Goal: Obtain resource: Obtain resource

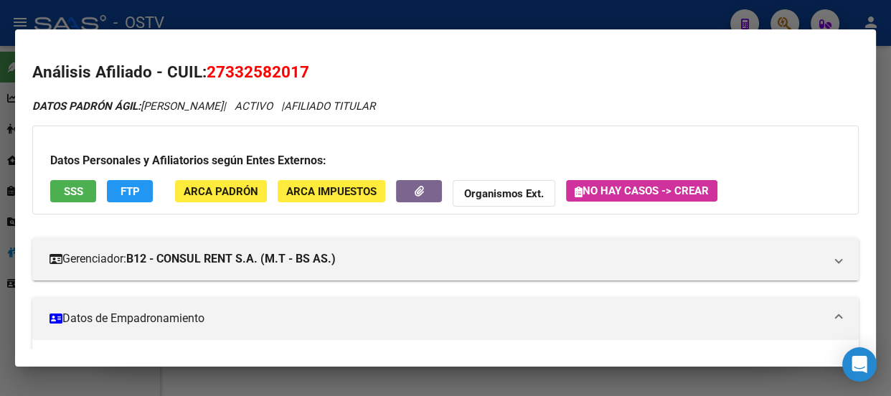
scroll to position [490, 0]
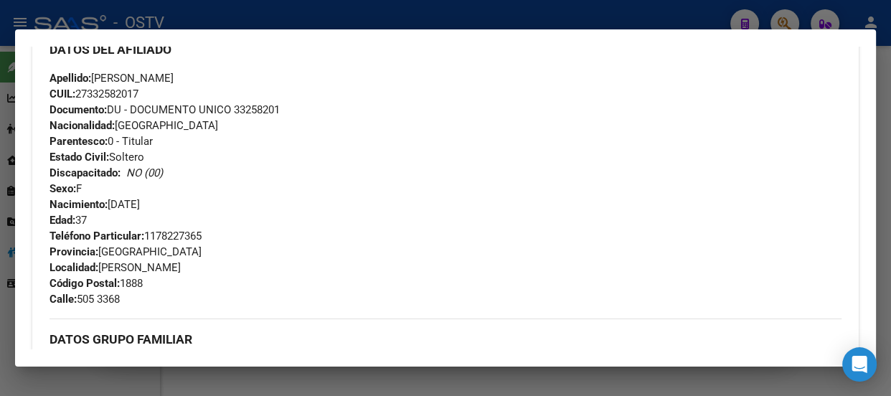
click at [187, 17] on div at bounding box center [445, 198] width 891 height 396
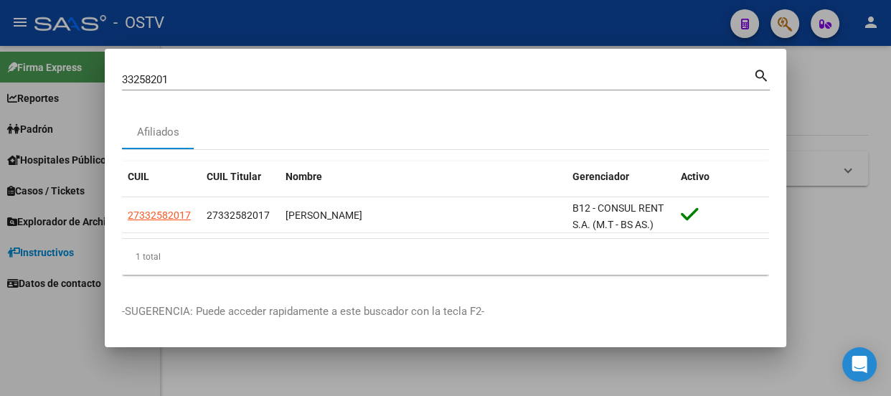
click at [191, 67] on div "33258201 Buscar (apellido, dni, cuil, [PERSON_NAME], cuit, obra social) search" at bounding box center [446, 78] width 648 height 24
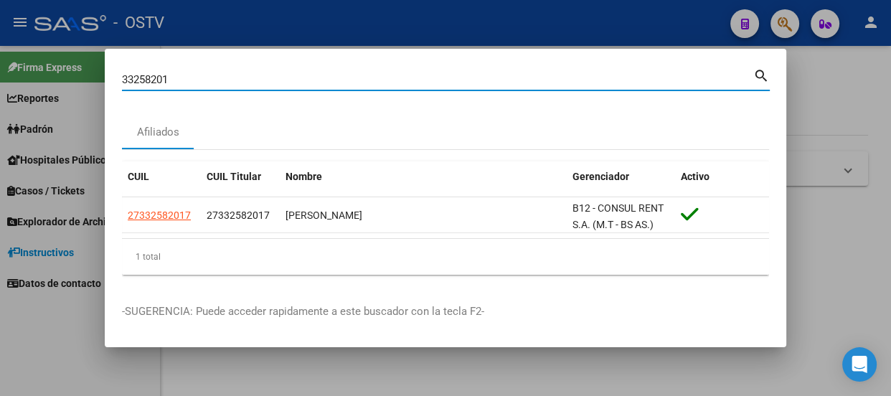
click at [195, 78] on input "33258201" at bounding box center [438, 79] width 632 height 13
paste input "7807814"
type input "37807814"
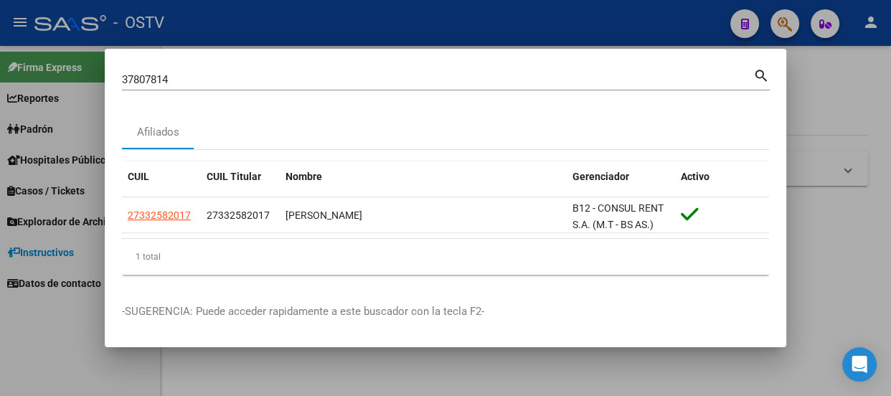
click at [195, 82] on input "37807814" at bounding box center [438, 79] width 632 height 13
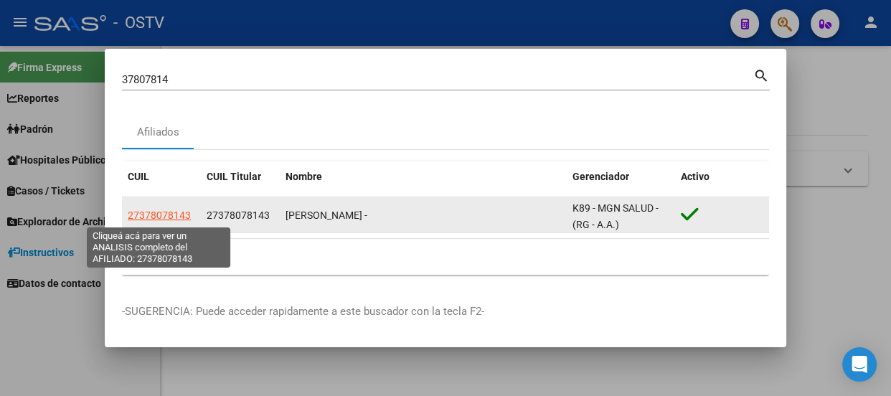
click at [177, 212] on span "27378078143" at bounding box center [159, 215] width 63 height 11
type textarea "27378078143"
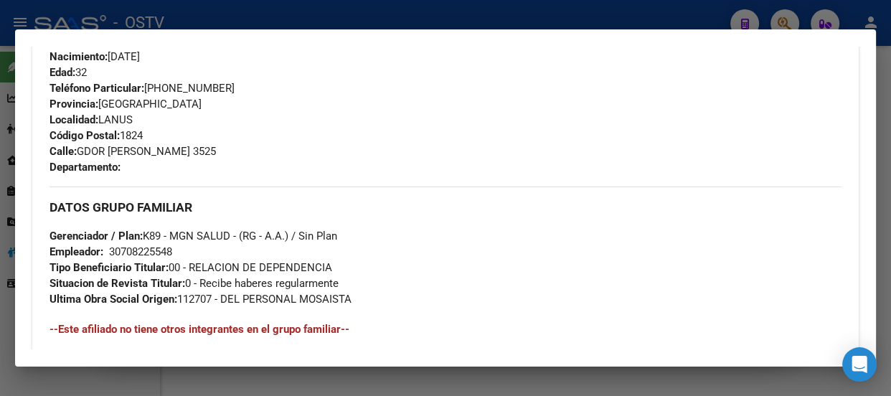
scroll to position [889, 0]
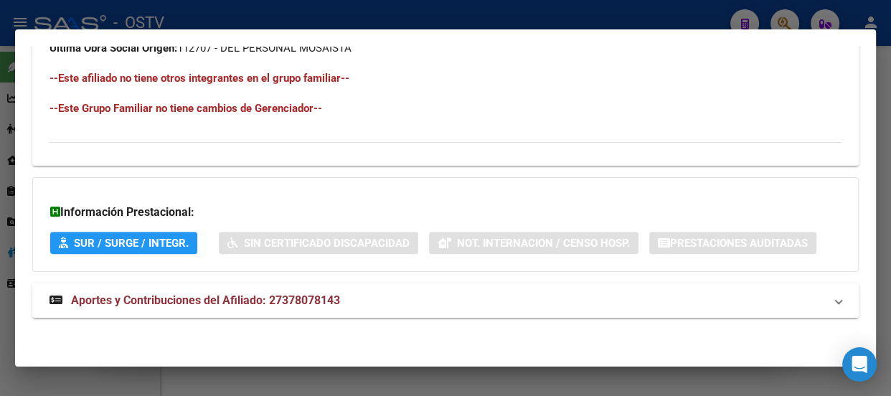
click at [296, 297] on span "Aportes y Contribuciones del Afiliado: 27378078143" at bounding box center [205, 301] width 269 height 14
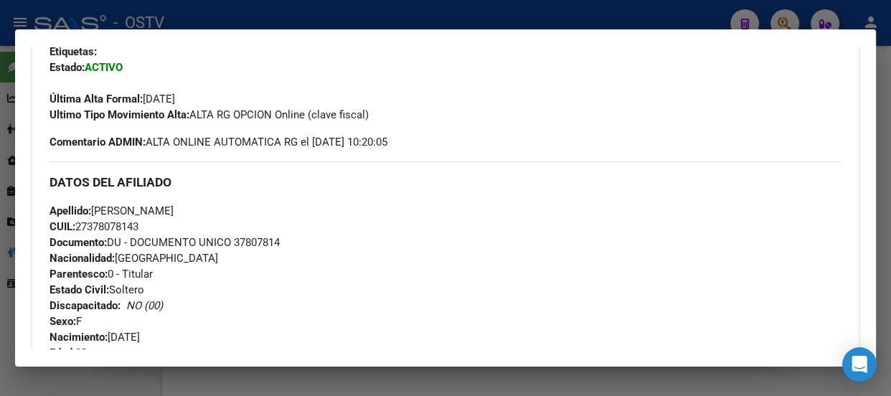
scroll to position [370, 0]
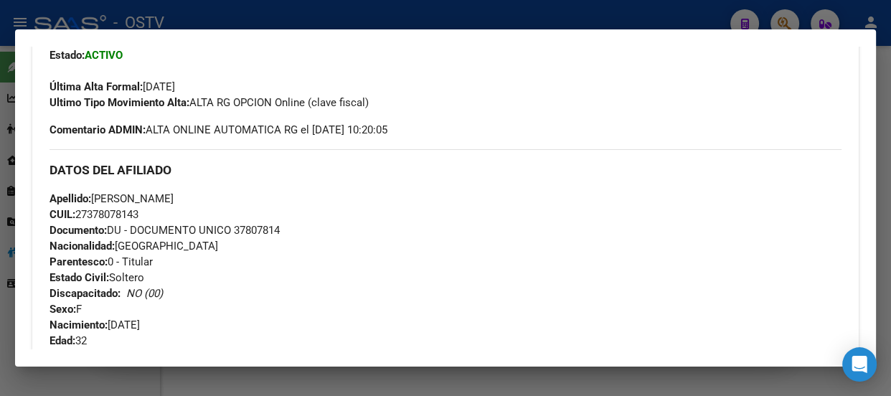
click at [250, 17] on div at bounding box center [445, 198] width 891 height 396
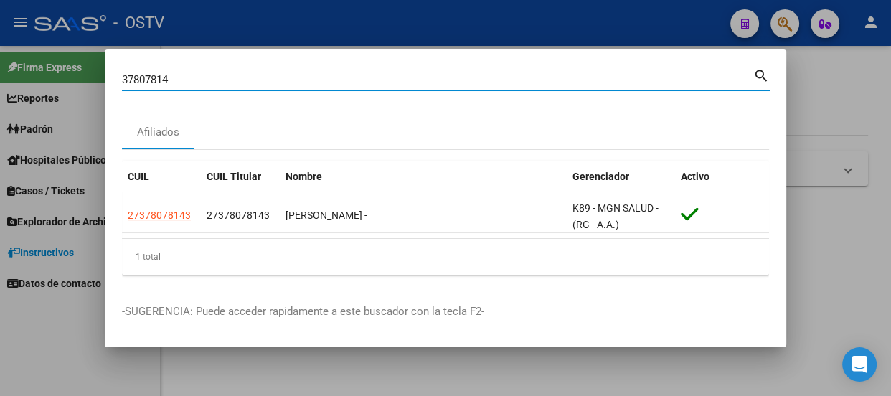
click at [240, 73] on input "37807814" at bounding box center [438, 79] width 632 height 13
click at [238, 75] on input "37807814" at bounding box center [438, 79] width 632 height 13
type input "42137303"
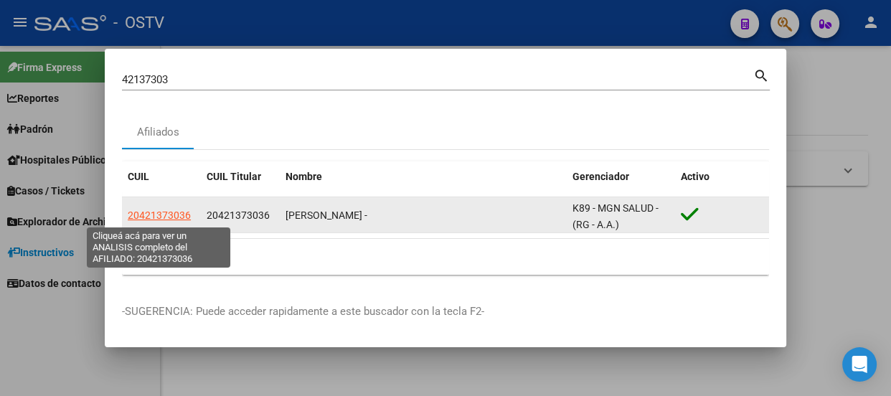
click at [156, 212] on span "20421373036" at bounding box center [159, 215] width 63 height 11
type textarea "20421373036"
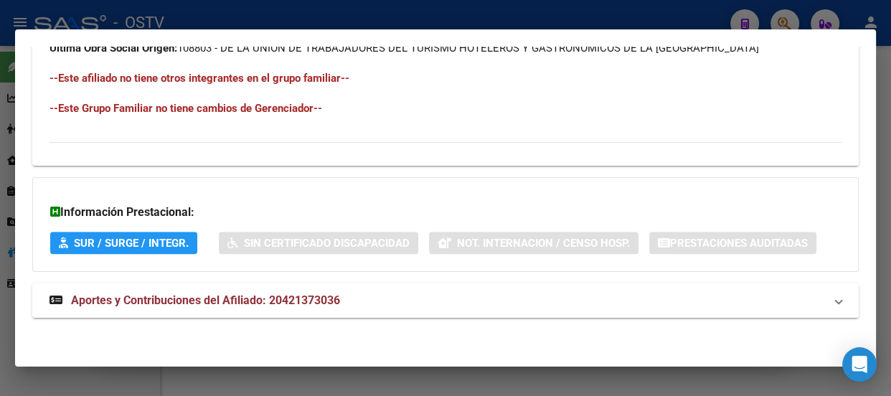
click at [388, 296] on mat-panel-title "Aportes y Contribuciones del Afiliado: 20421373036" at bounding box center [437, 300] width 775 height 17
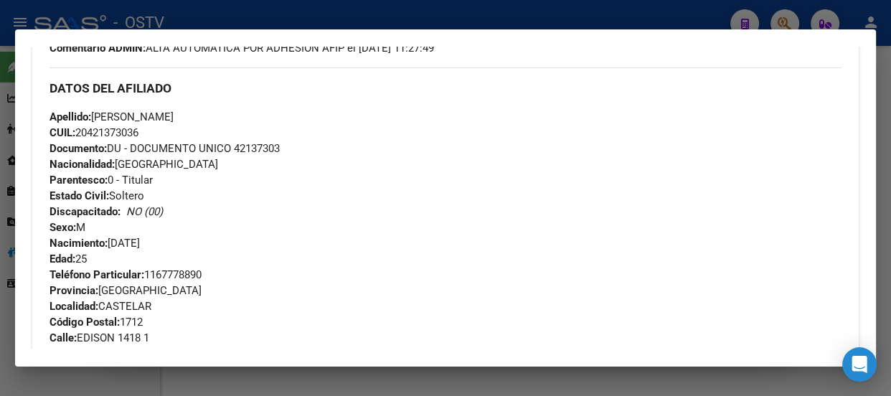
scroll to position [386, 0]
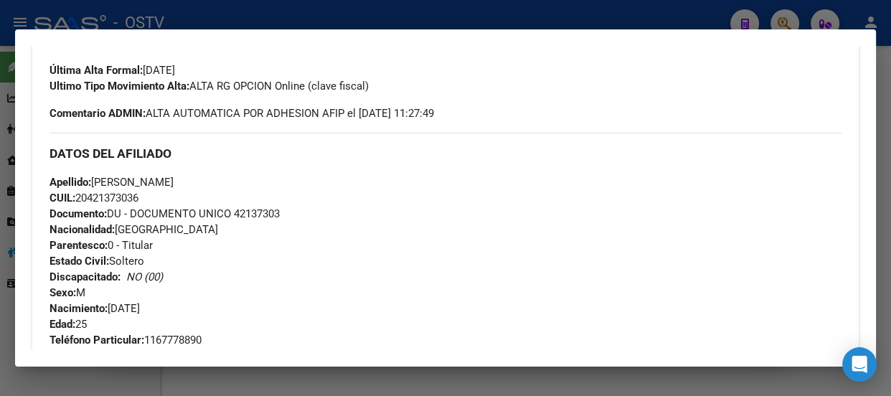
click at [262, 212] on span "Documento: DU - DOCUMENTO UNICO 42137303" at bounding box center [165, 213] width 230 height 13
copy span "42137303"
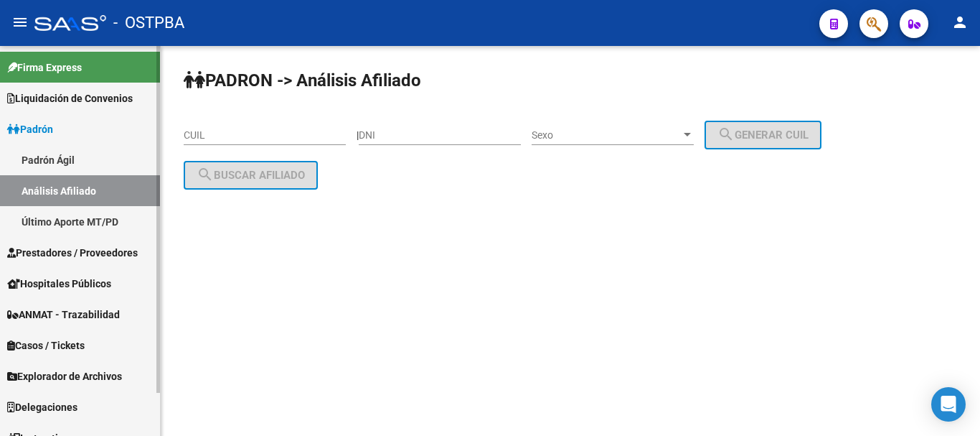
click at [65, 162] on link "Padrón Ágil" at bounding box center [80, 159] width 160 height 31
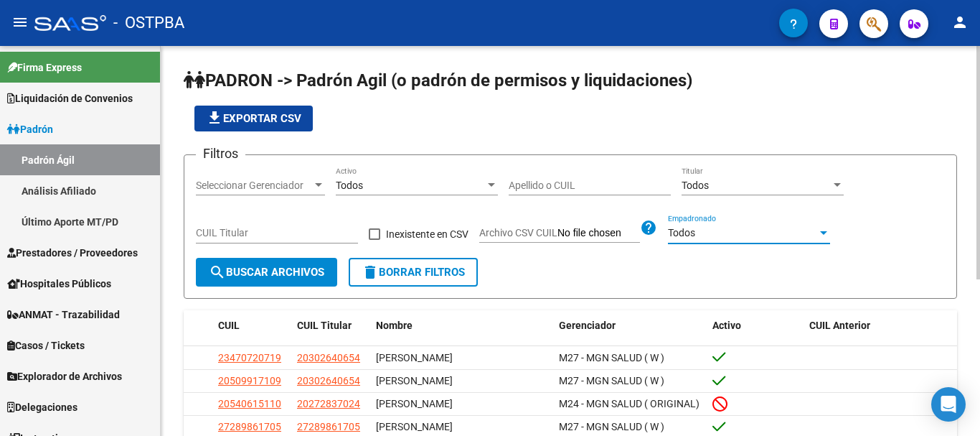
click at [711, 229] on div "Todos" at bounding box center [742, 233] width 149 height 12
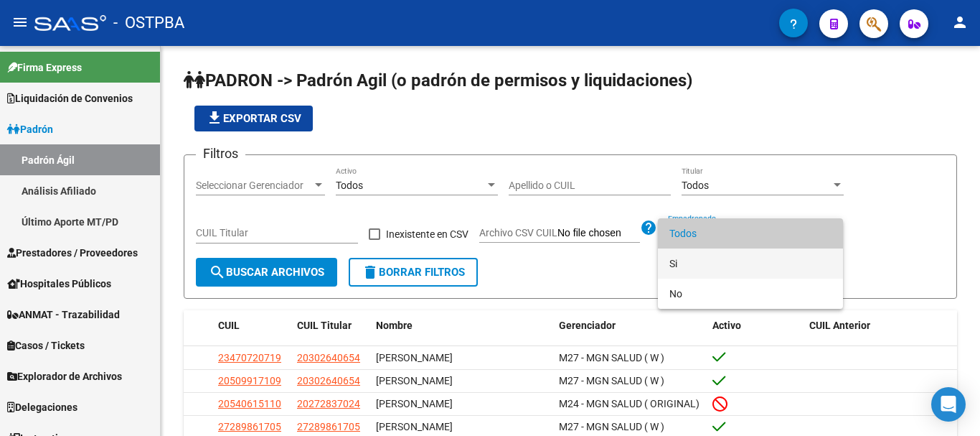
click at [695, 261] on span "Si" at bounding box center [751, 263] width 162 height 30
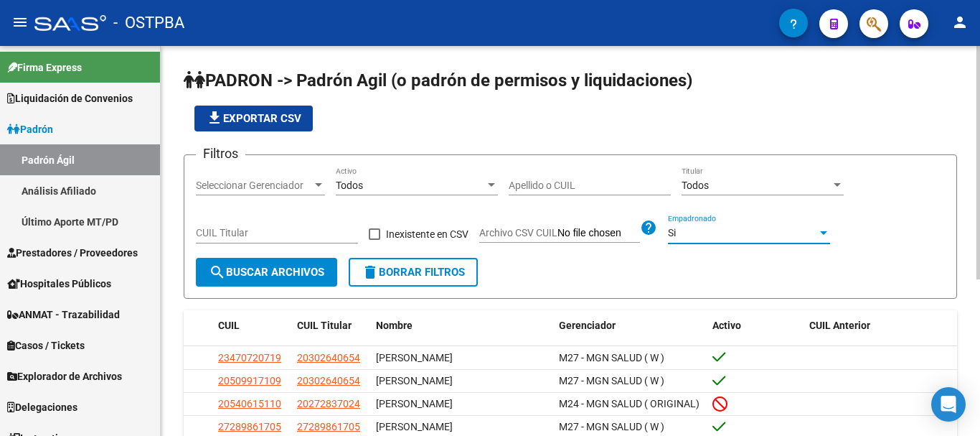
click at [370, 181] on div "Todos" at bounding box center [410, 185] width 149 height 12
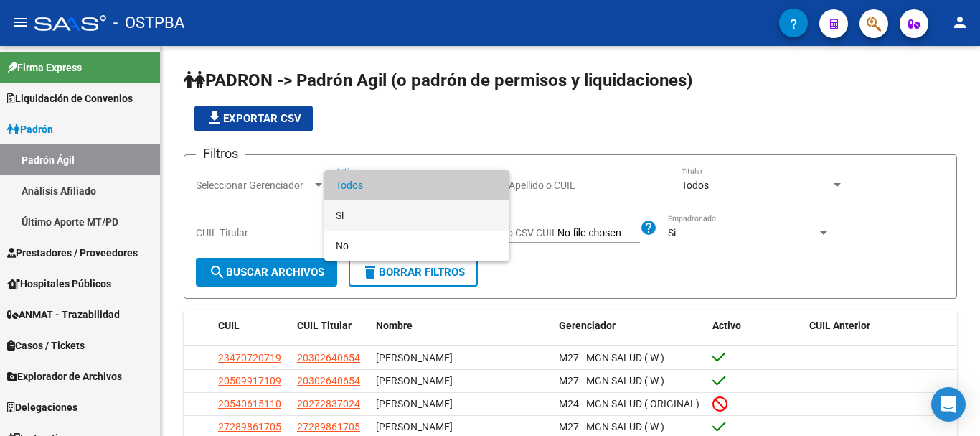
click at [365, 219] on span "Si" at bounding box center [417, 215] width 162 height 30
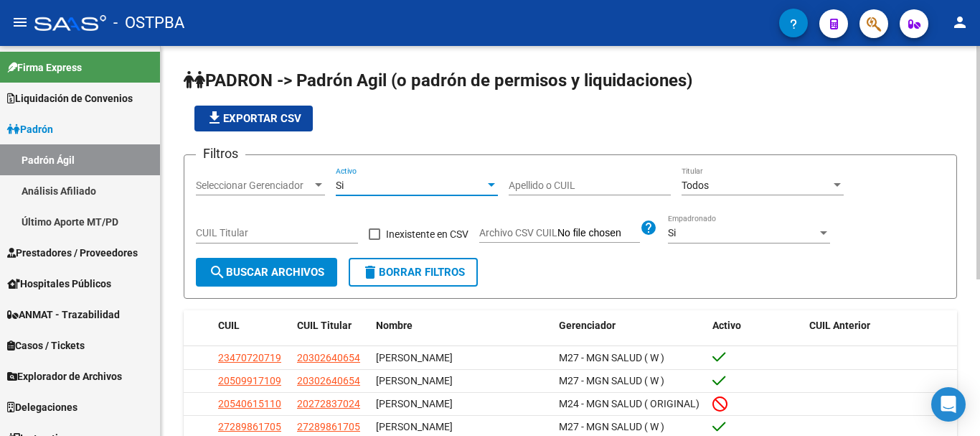
click at [281, 264] on button "search Buscar Archivos" at bounding box center [266, 272] width 141 height 29
click at [280, 116] on span "file_download Exportar CSV" at bounding box center [253, 118] width 95 height 13
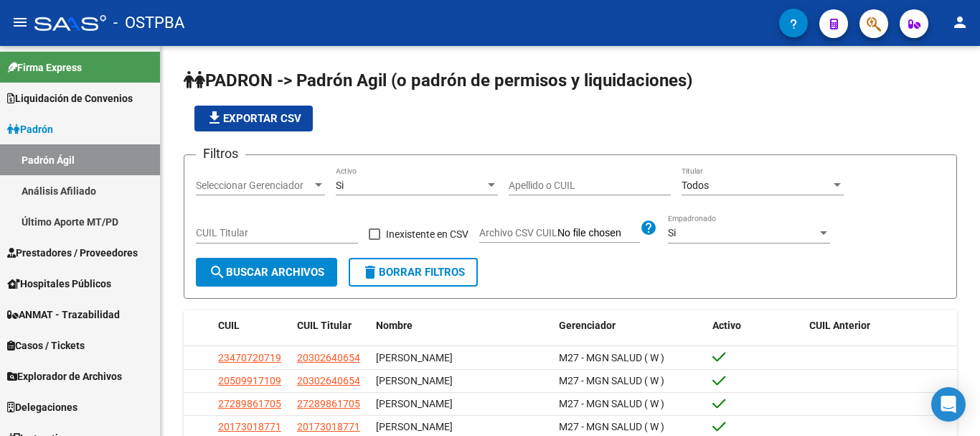
click at [884, 26] on button "button" at bounding box center [874, 23] width 29 height 29
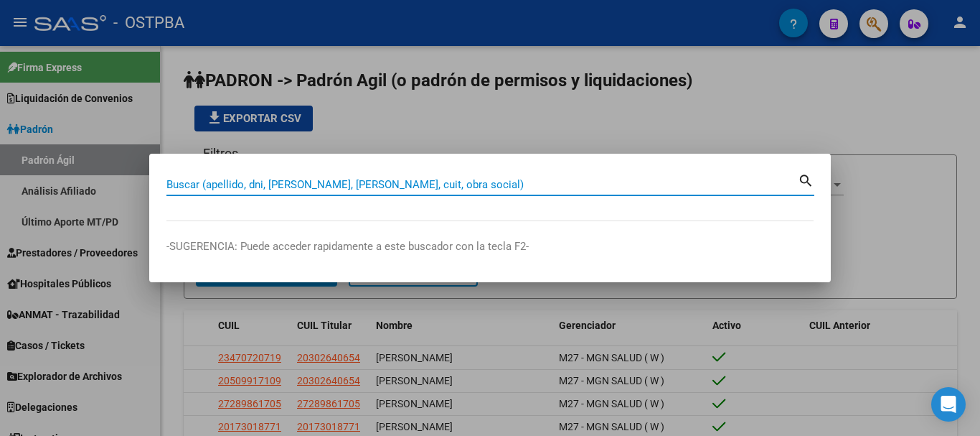
paste input "27946179154"
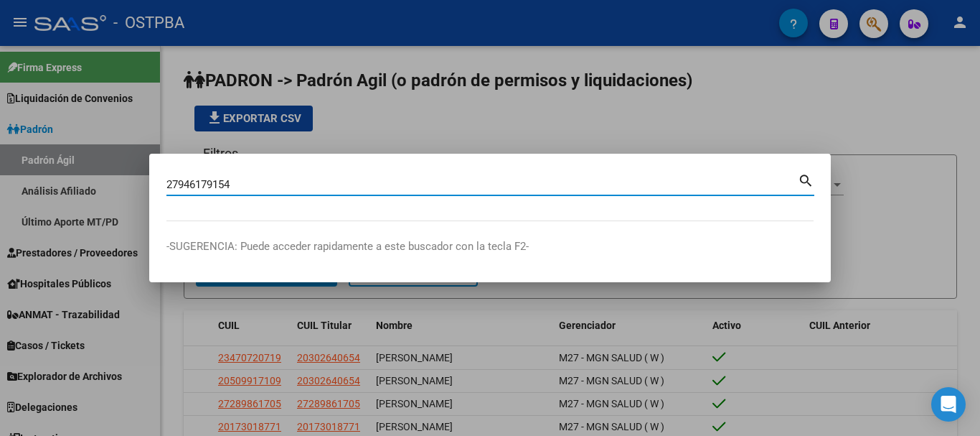
type input "27946179154"
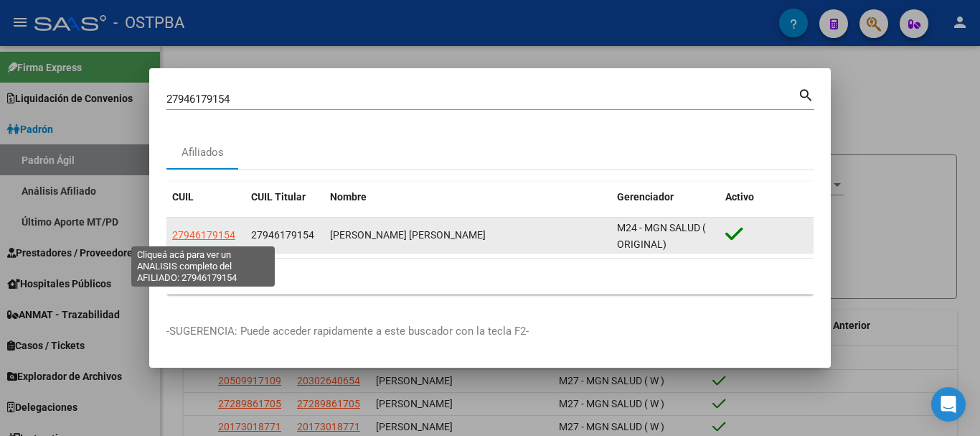
click at [200, 231] on span "27946179154" at bounding box center [203, 234] width 63 height 11
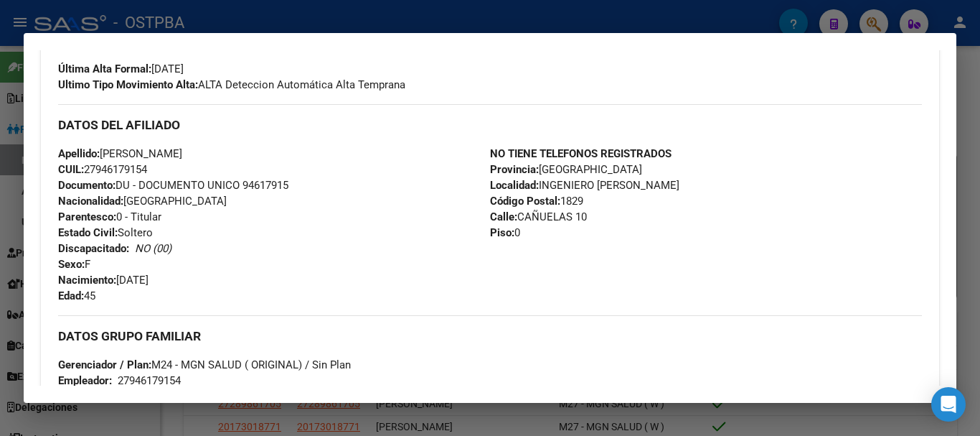
scroll to position [431, 0]
